Goal: Information Seeking & Learning: Learn about a topic

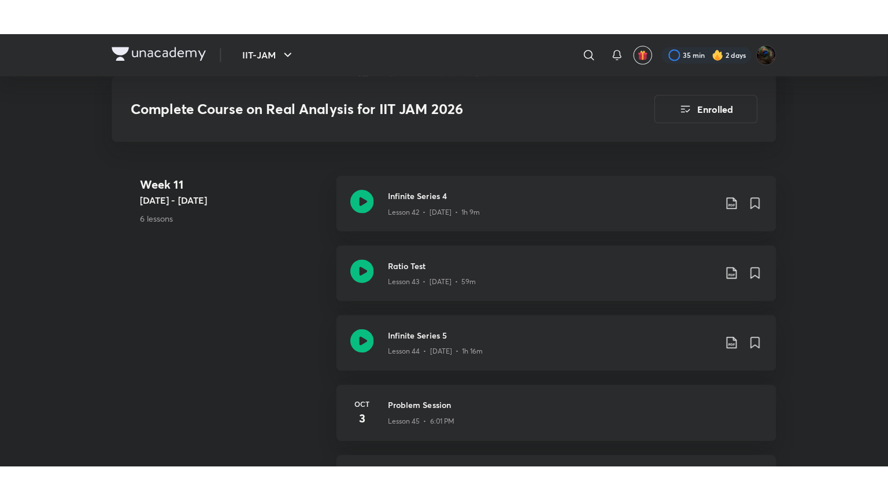
scroll to position [4039, 0]
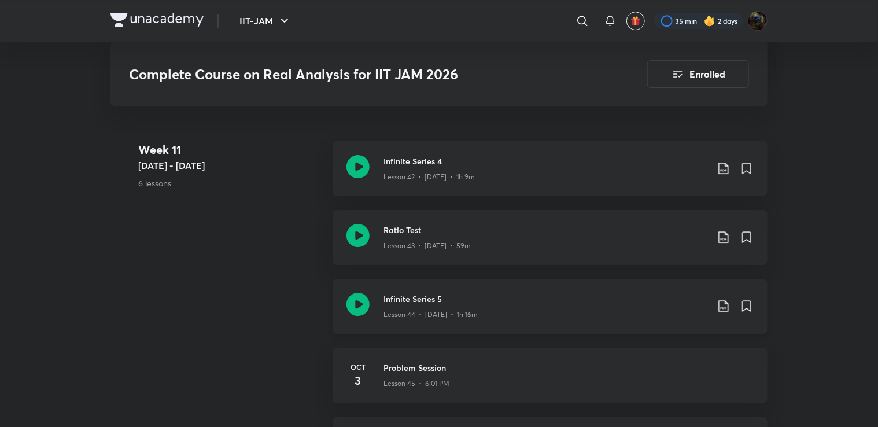
click at [359, 305] on icon at bounding box center [357, 304] width 23 height 23
